Goal: Book appointment/travel/reservation

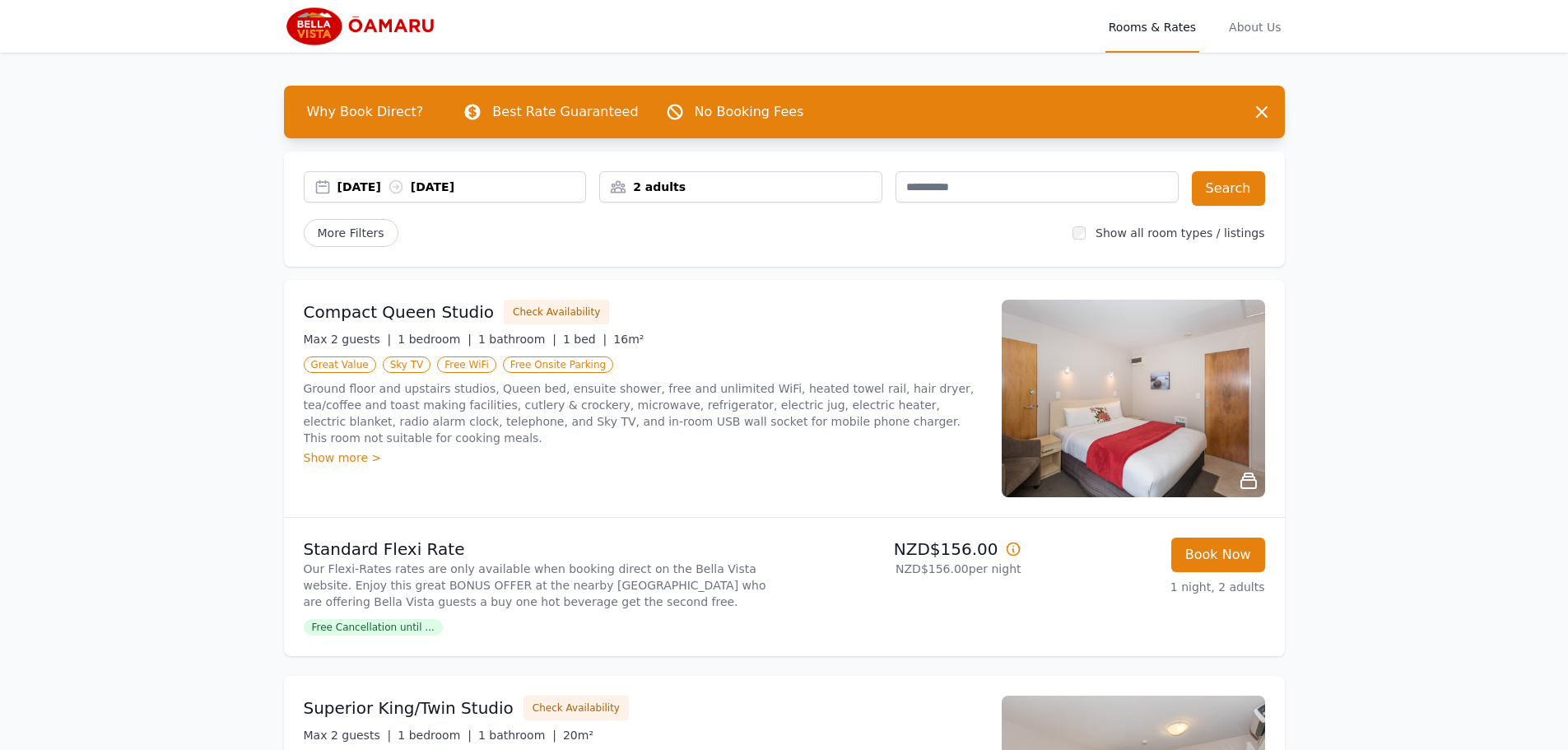
click at [391, 184] on div "[DATE] [DATE]" at bounding box center [461, 187] width 249 height 17
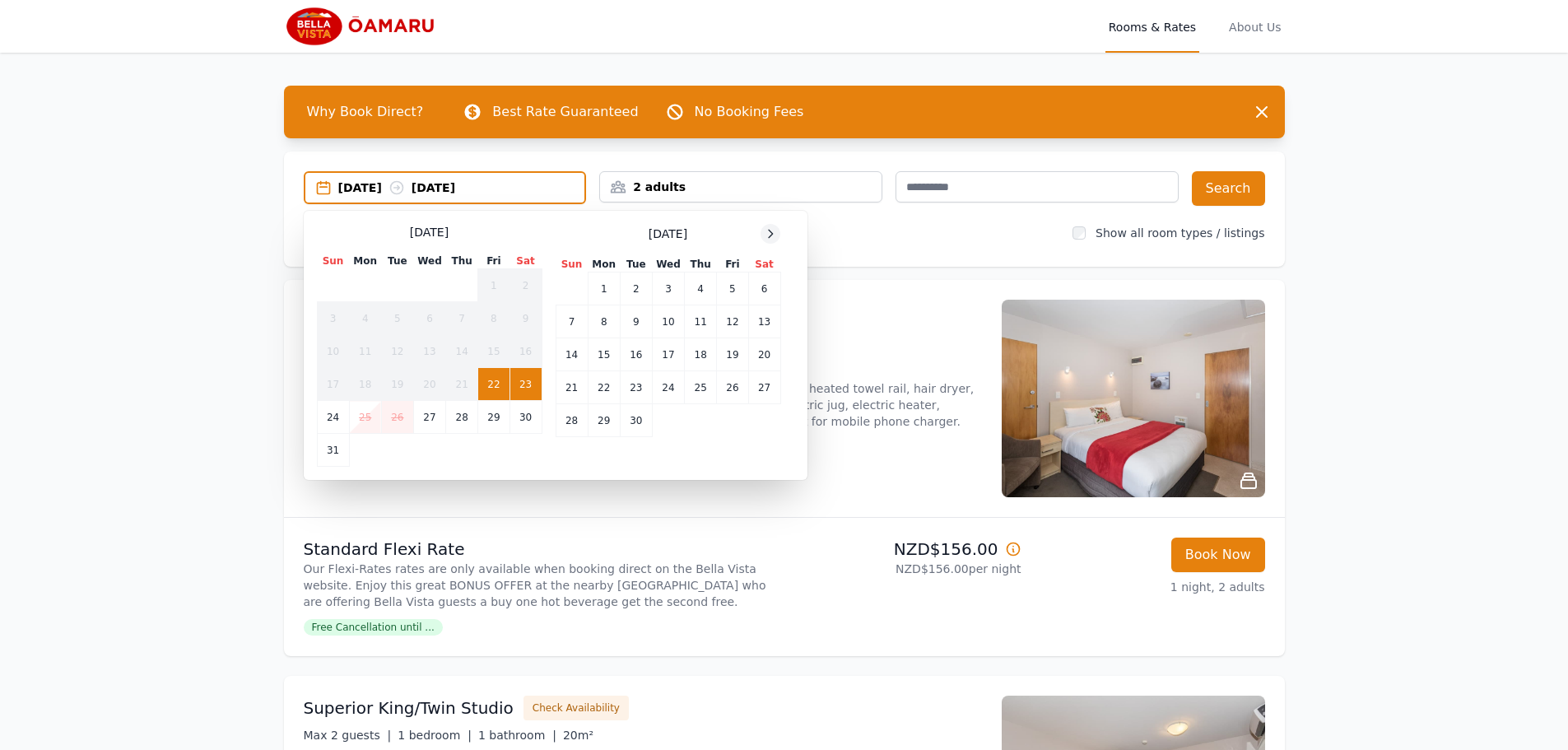
click at [768, 228] on icon at bounding box center [770, 234] width 13 height 13
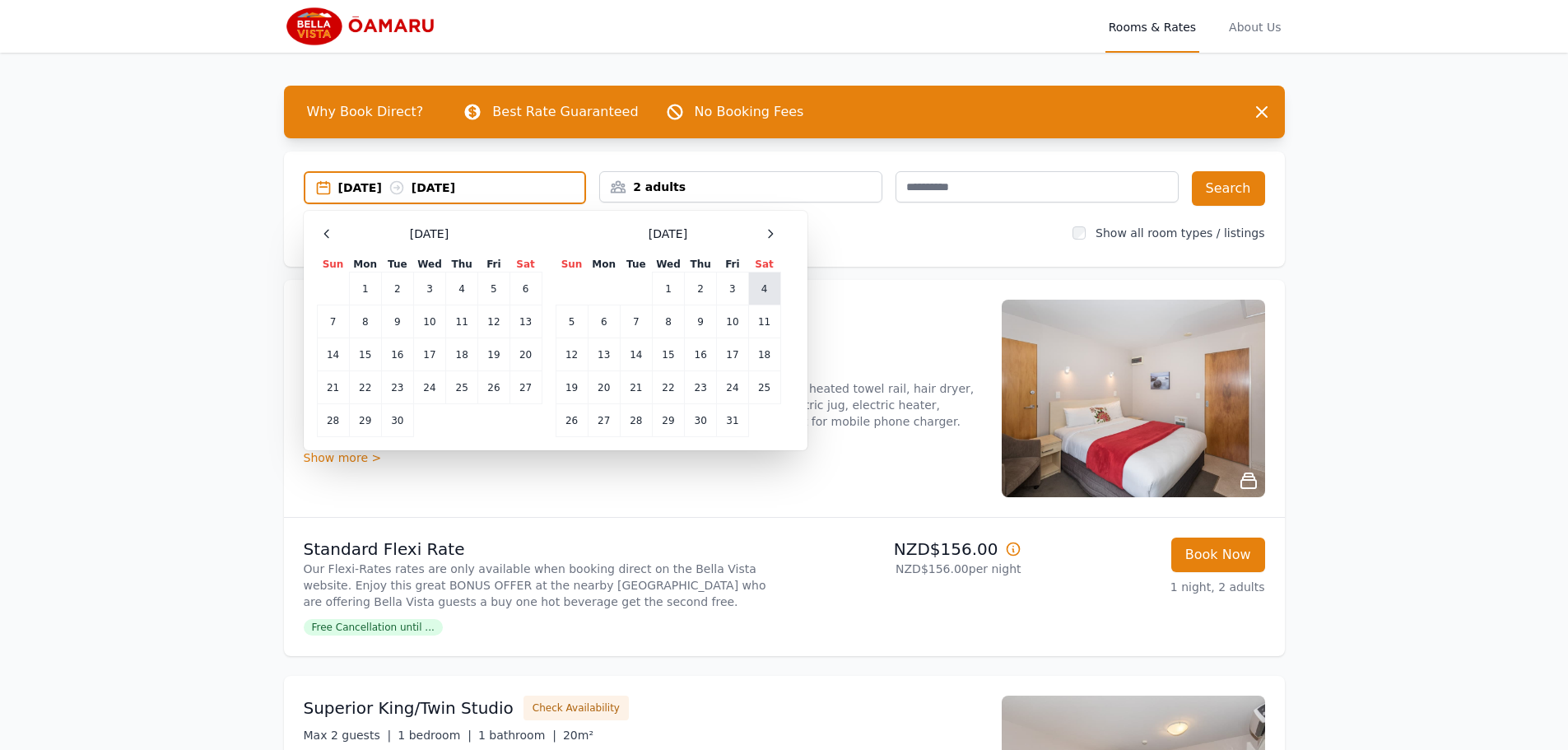
click at [769, 290] on td "4" at bounding box center [764, 289] width 32 height 33
click at [578, 329] on td "5" at bounding box center [571, 321] width 32 height 33
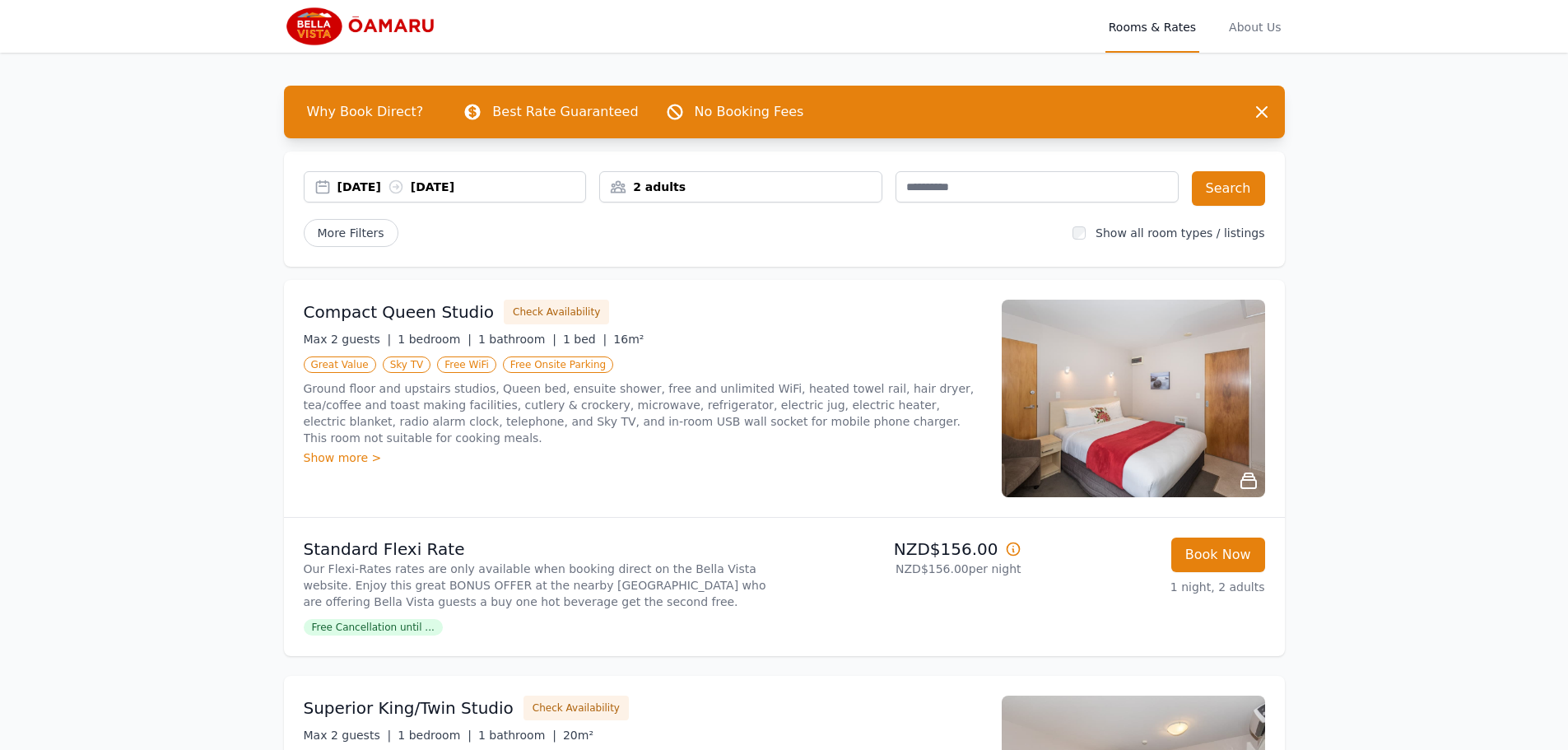
click at [796, 197] on div "2 adults" at bounding box center [741, 186] width 283 height 31
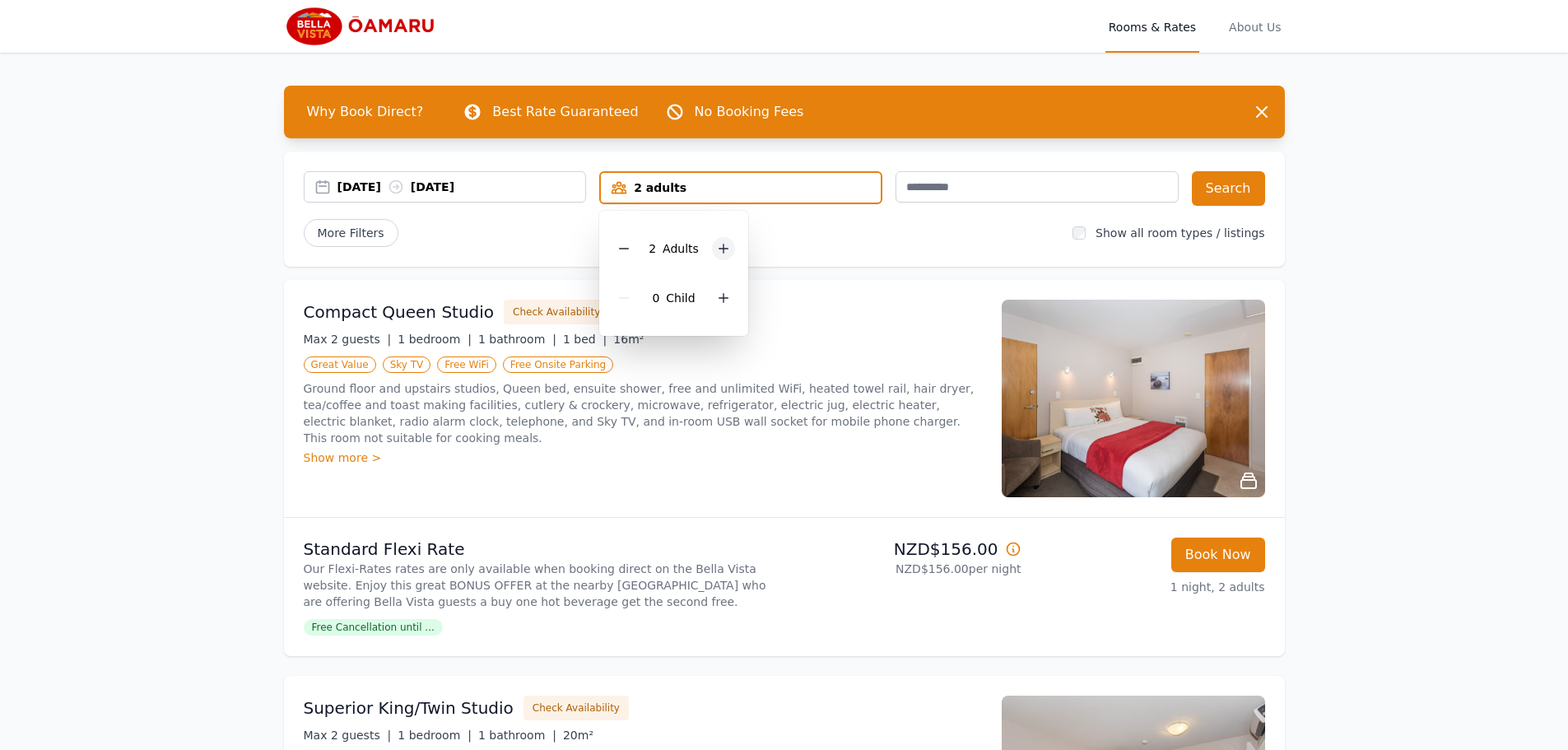
click at [721, 244] on icon at bounding box center [723, 248] width 13 height 13
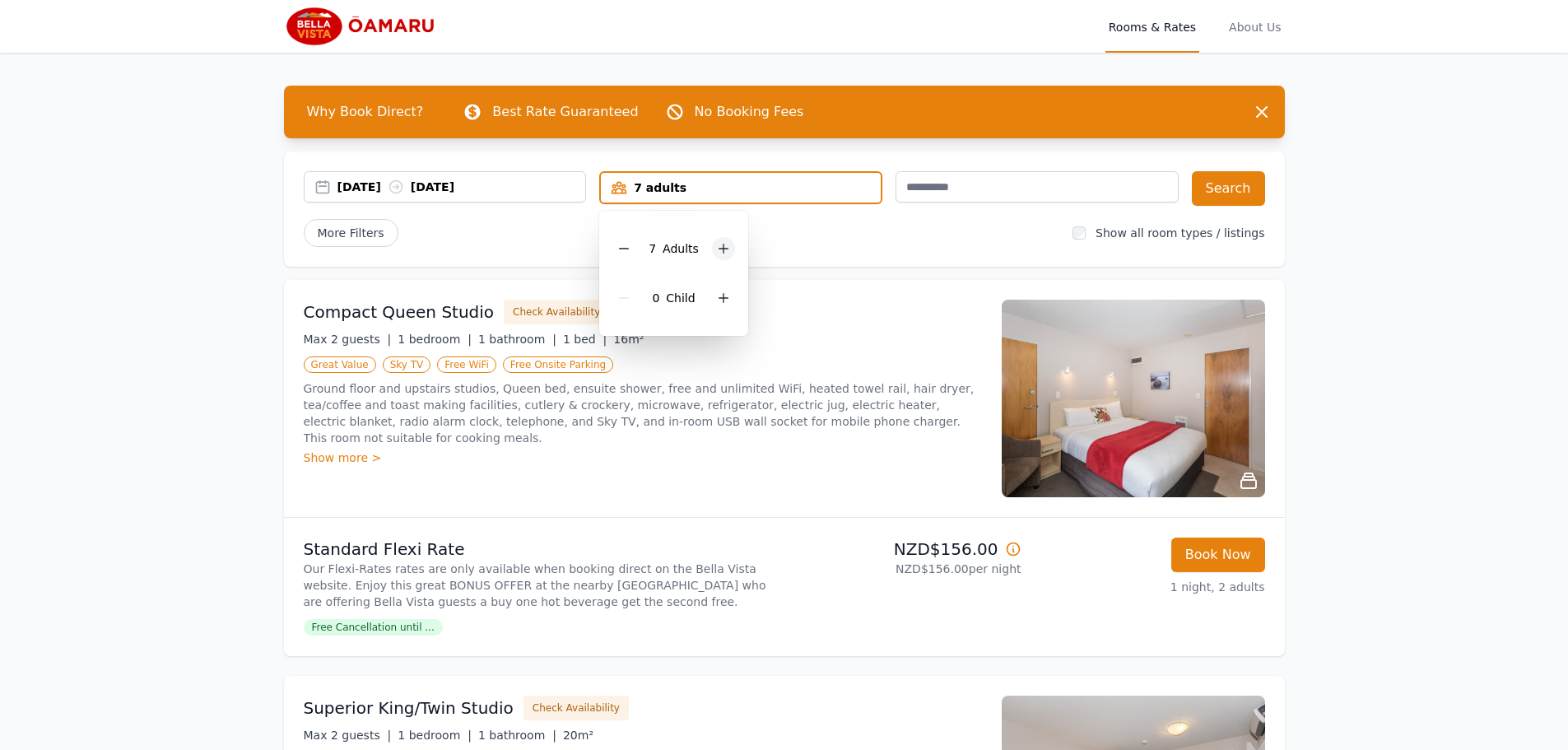
click at [721, 244] on icon at bounding box center [723, 248] width 13 height 13
click at [721, 244] on div at bounding box center [730, 249] width 23 height 23
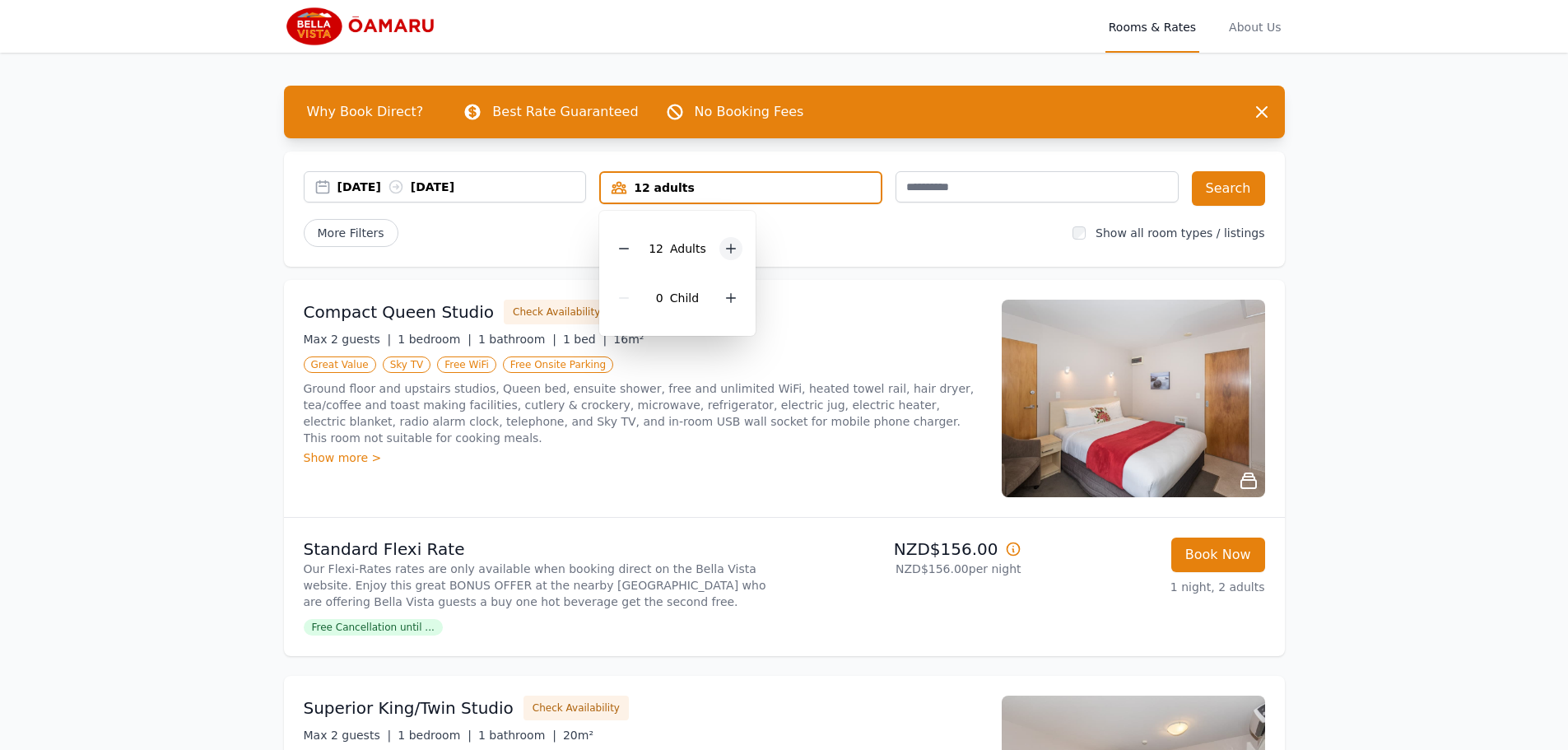
click at [721, 244] on div at bounding box center [730, 249] width 23 height 23
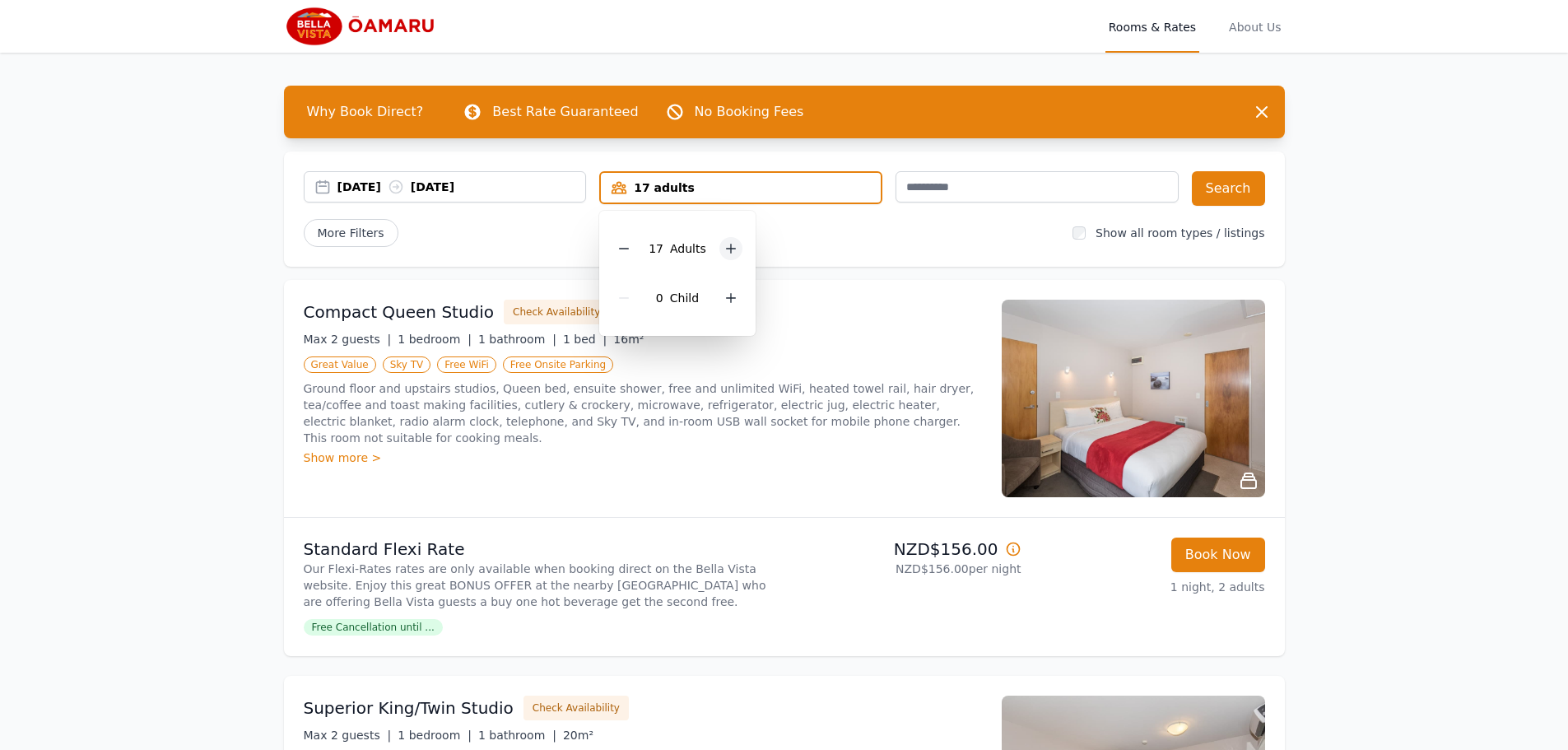
click at [721, 244] on div at bounding box center [730, 249] width 23 height 23
click at [1239, 198] on button "Search" at bounding box center [1228, 188] width 73 height 35
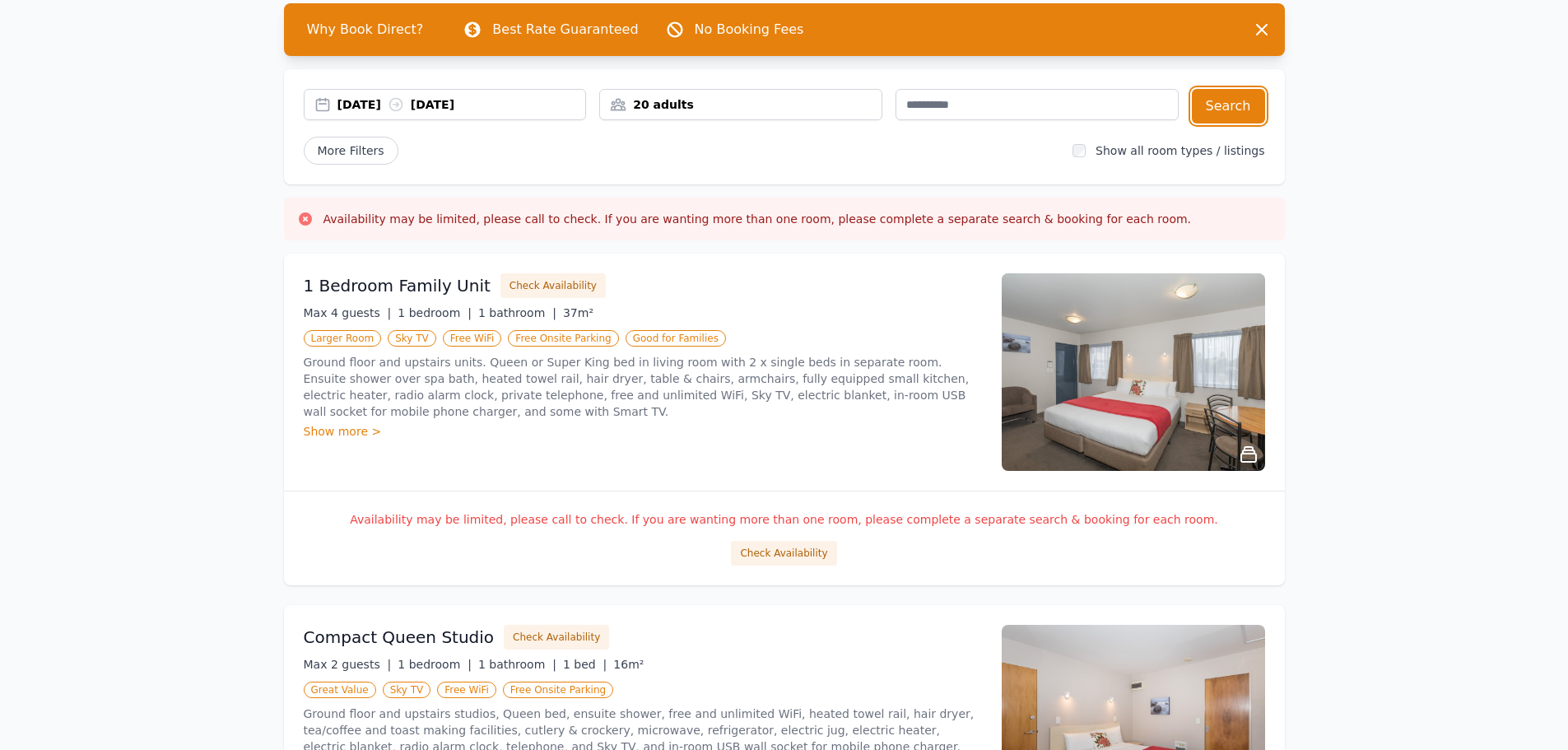
scroll to position [329, 0]
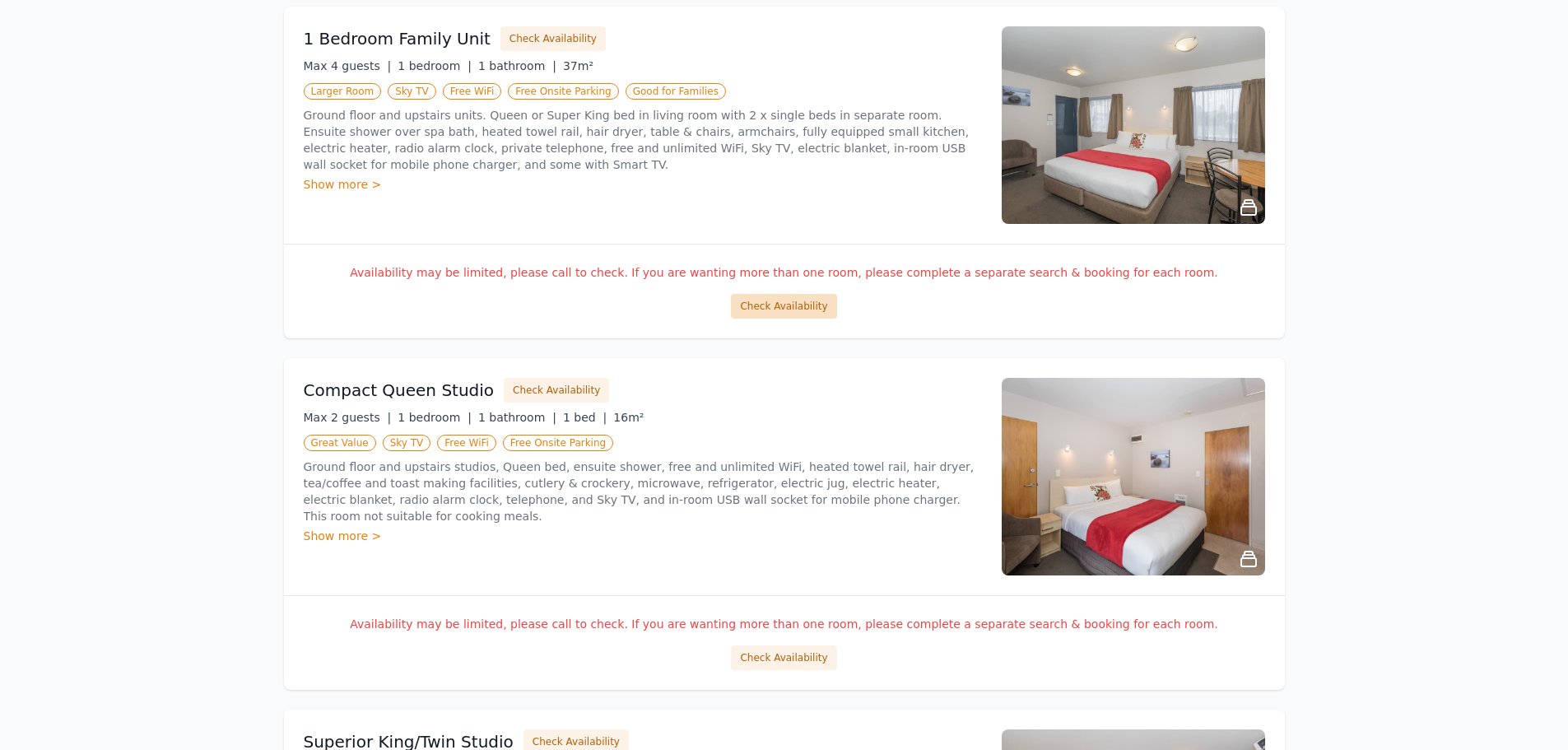
click at [761, 309] on button "Check Availability" at bounding box center [783, 306] width 105 height 25
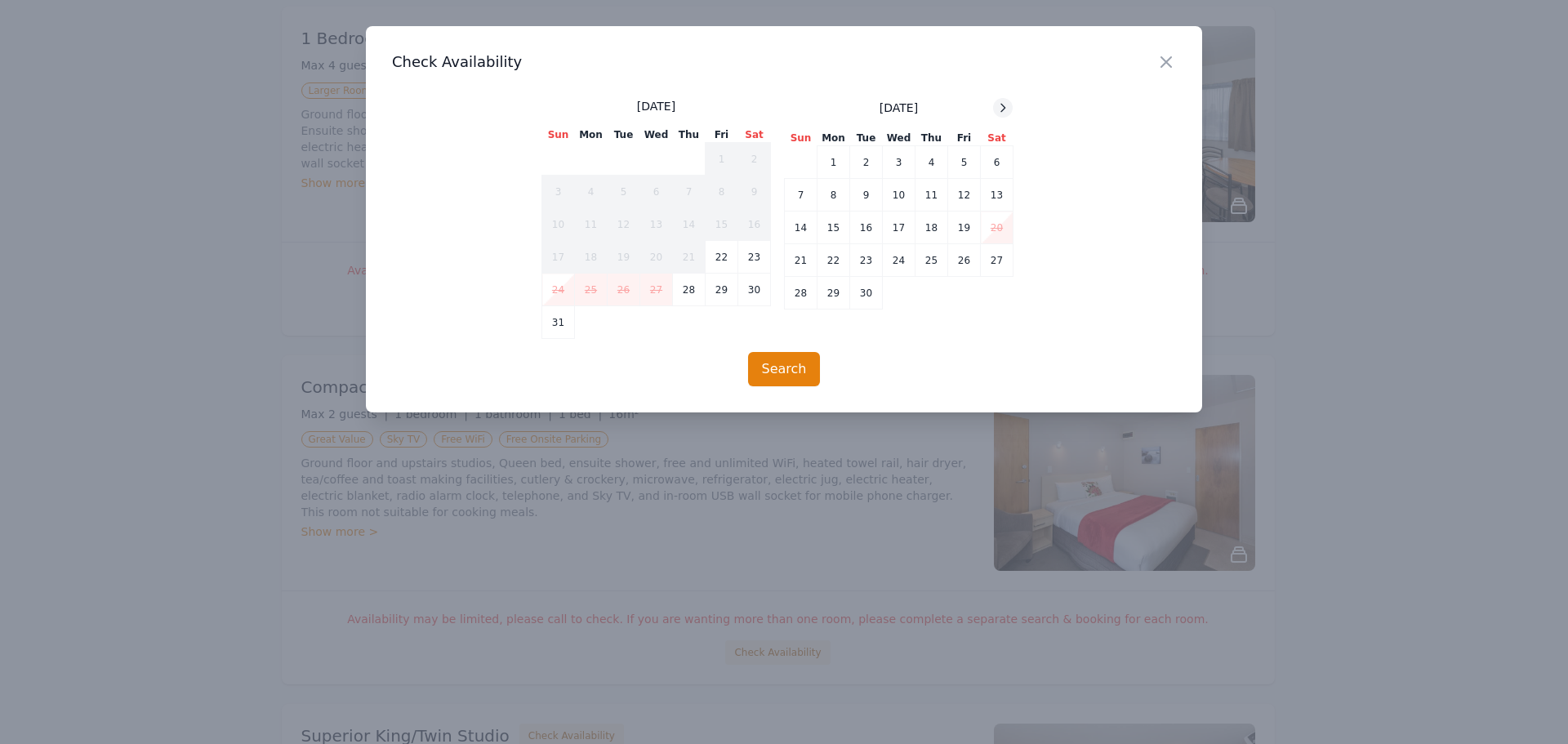
click at [1001, 106] on icon at bounding box center [1002, 107] width 13 height 13
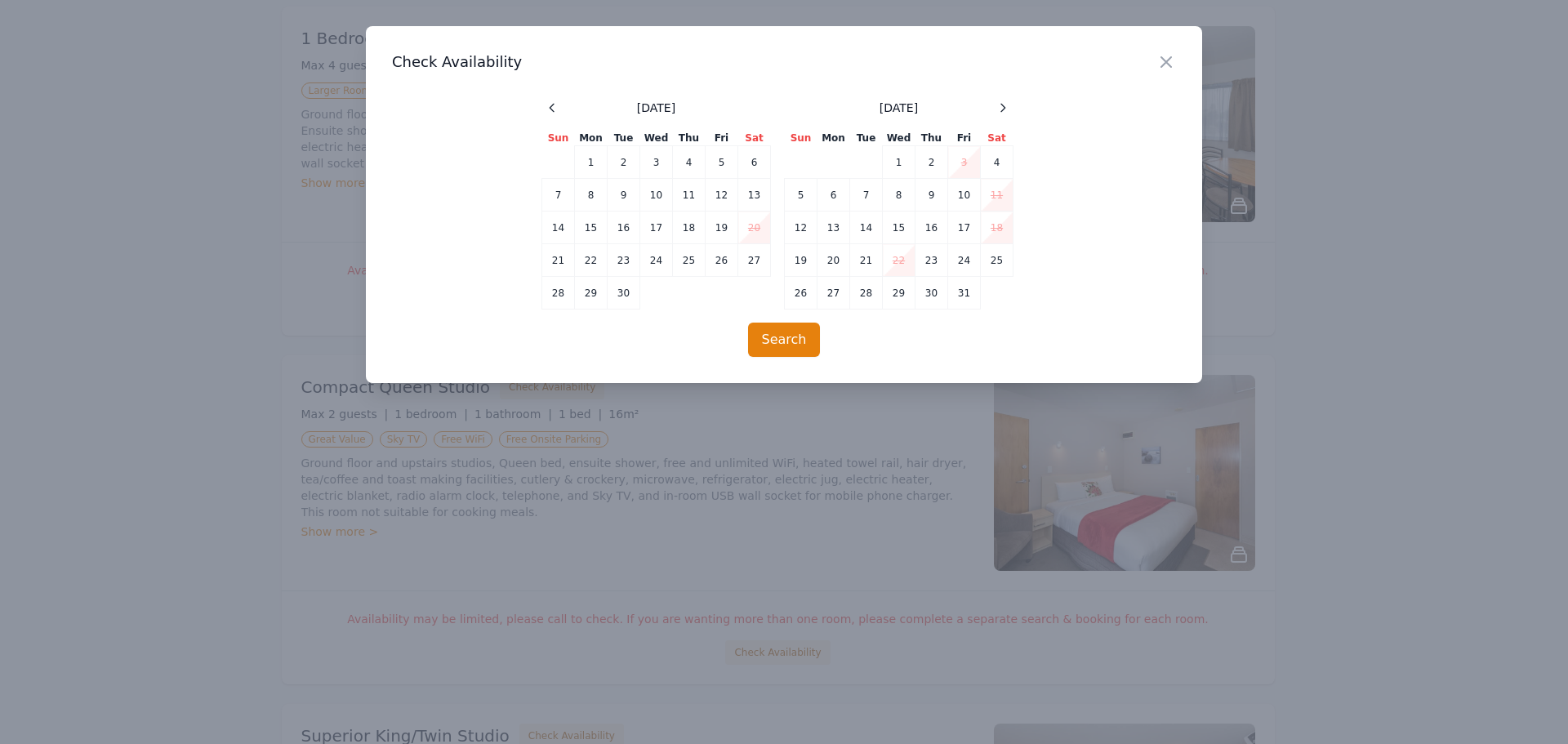
click at [1175, 61] on div "Close" at bounding box center [1179, 52] width 46 height 52
click at [1171, 63] on icon "button" at bounding box center [1166, 61] width 19 height 19
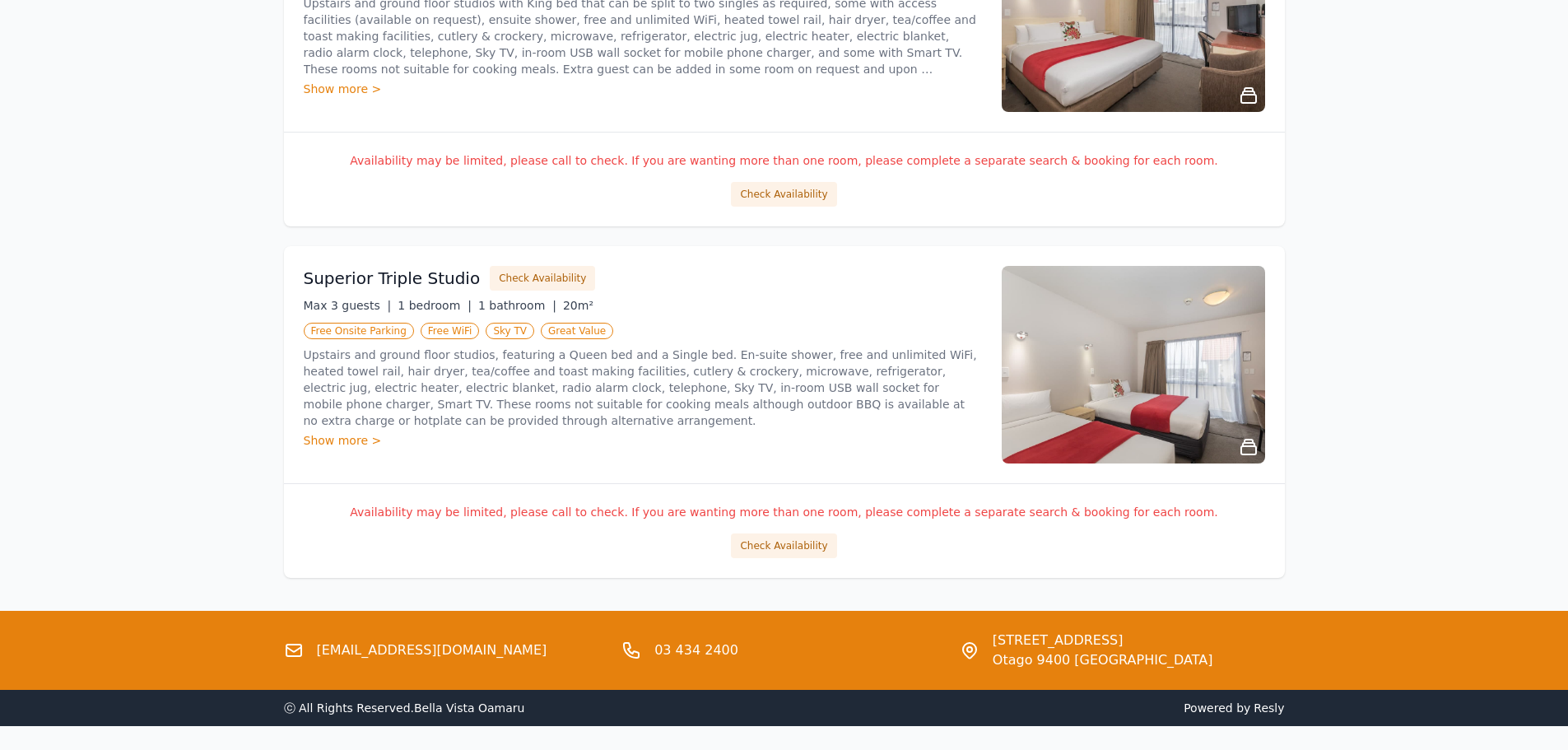
scroll to position [1199, 0]
